Goal: Find specific page/section: Find specific page/section

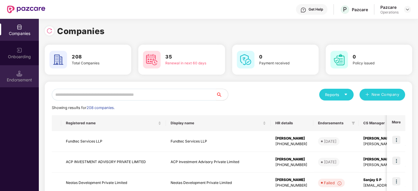
click at [21, 71] on img at bounding box center [19, 74] width 6 height 6
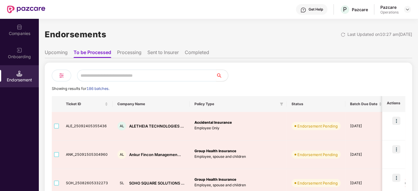
click at [65, 55] on li "Upcoming" at bounding box center [56, 53] width 23 height 9
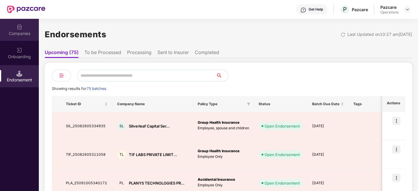
click at [25, 30] on div "Companies" at bounding box center [19, 30] width 39 height 22
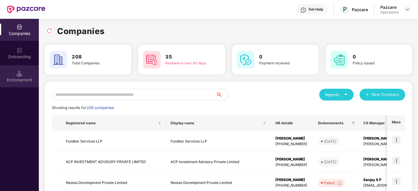
click at [26, 75] on div "Endorsement" at bounding box center [19, 76] width 39 height 22
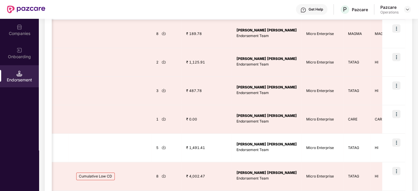
scroll to position [233, 0]
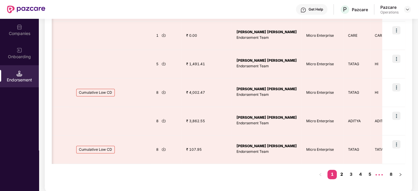
click at [338, 174] on link "2" at bounding box center [341, 174] width 9 height 9
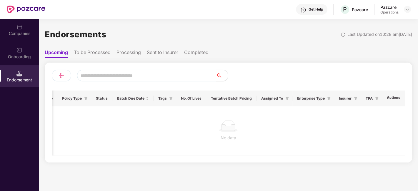
scroll to position [0, 68]
